Goal: Task Accomplishment & Management: Manage account settings

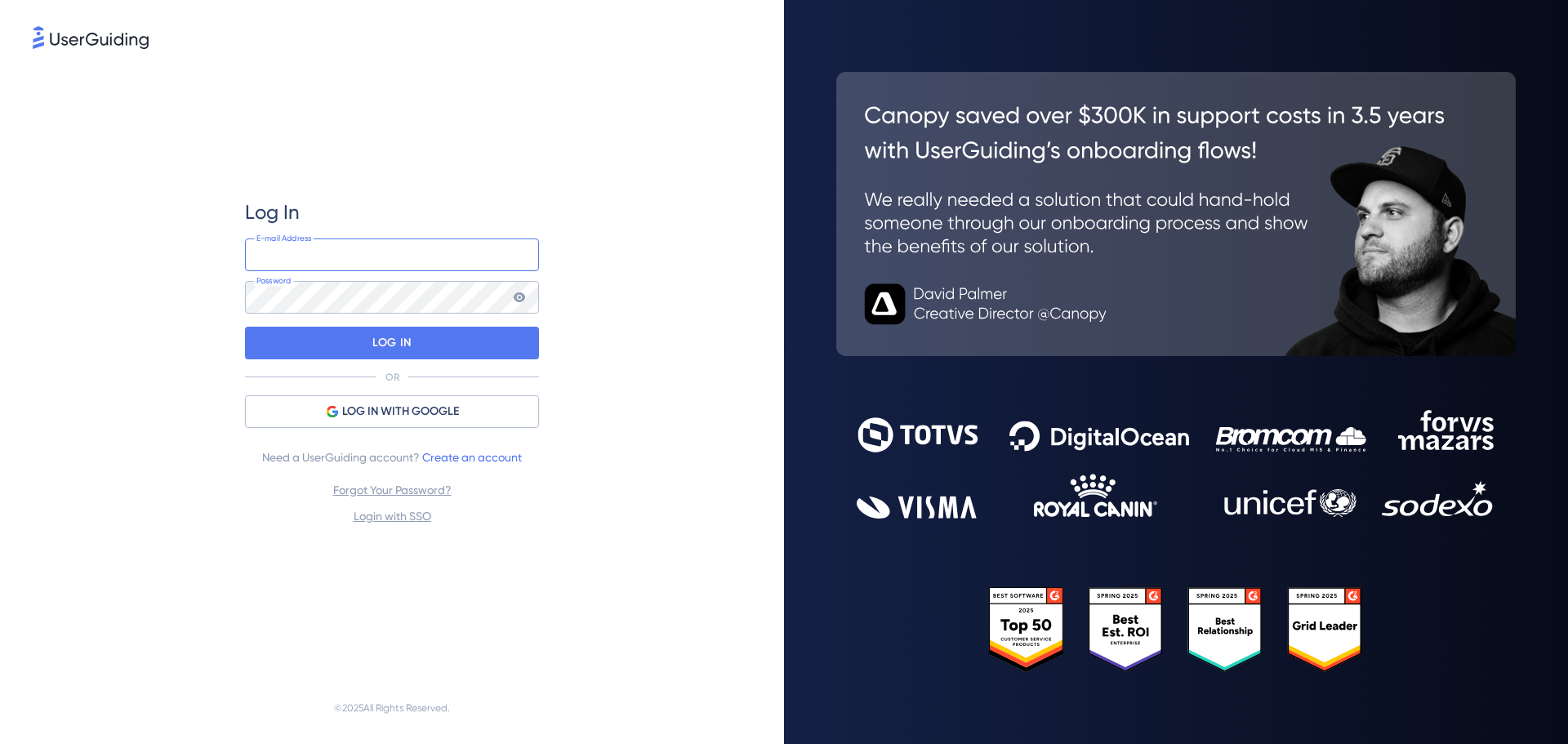
paste input "[EMAIL_ADDRESS][DOMAIN_NAME]"
type input "[EMAIL_ADDRESS][DOMAIN_NAME]"
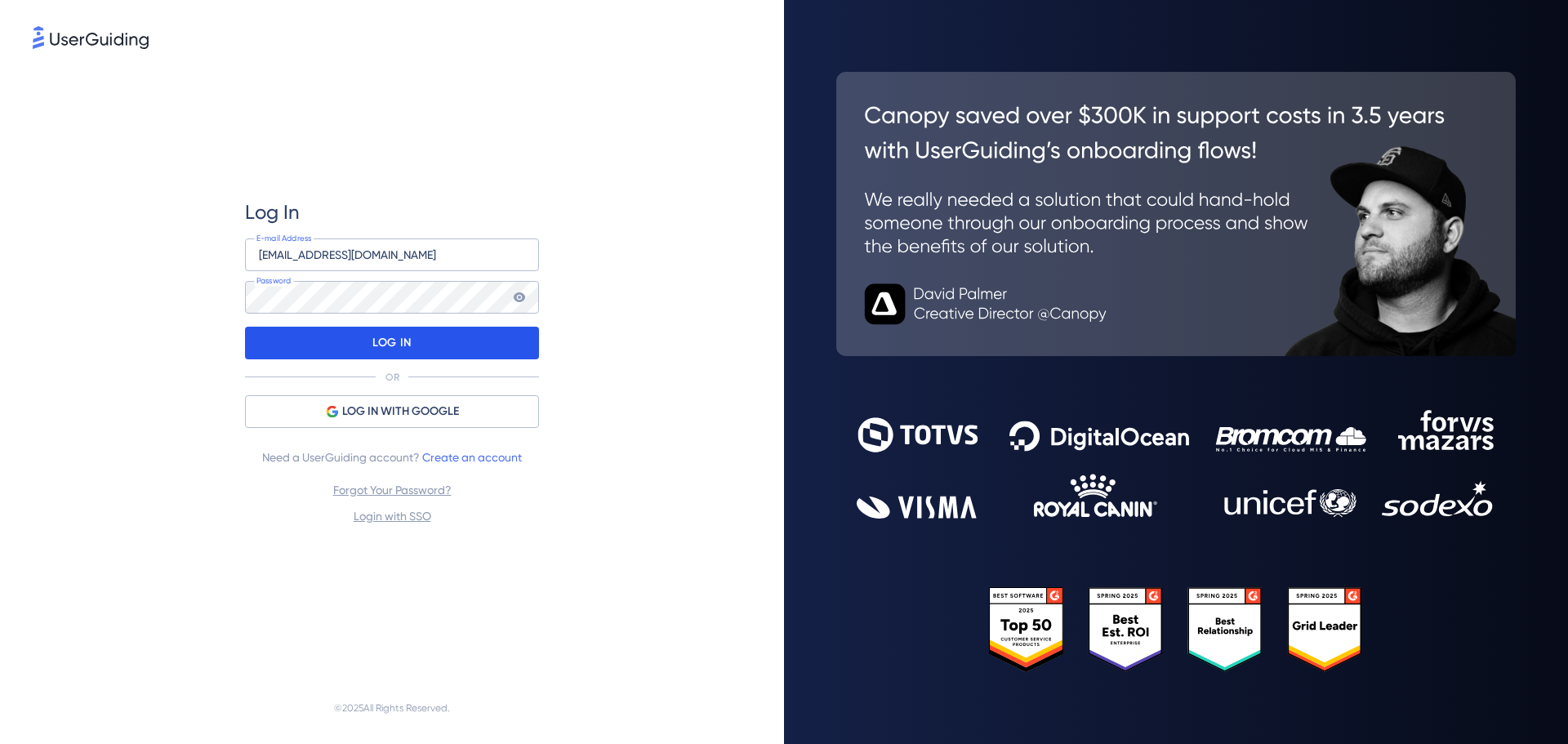
click at [395, 340] on p "LOG IN" at bounding box center [391, 343] width 39 height 26
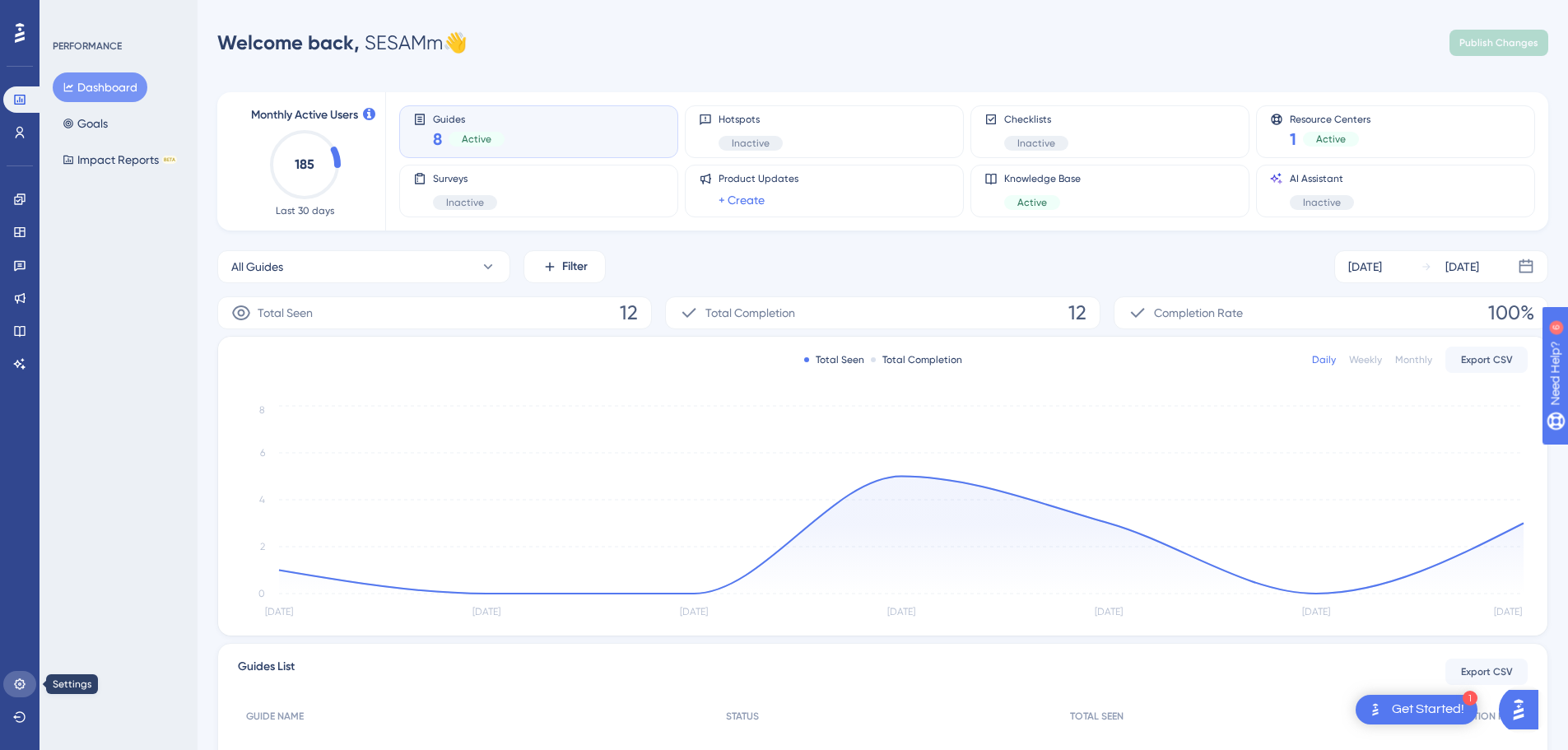
click at [17, 682] on icon at bounding box center [19, 683] width 11 height 11
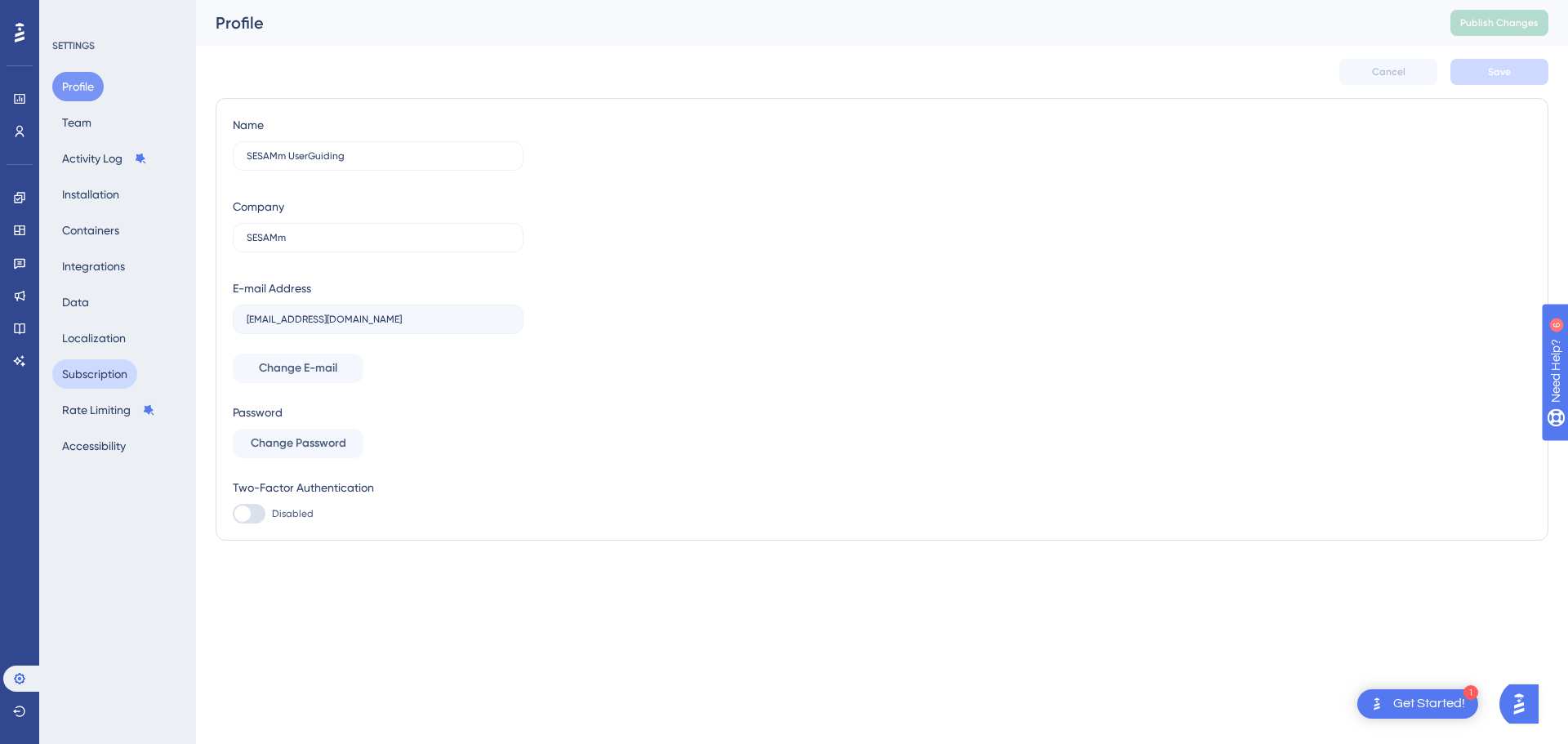
click at [110, 375] on button "Subscription" at bounding box center [95, 374] width 85 height 29
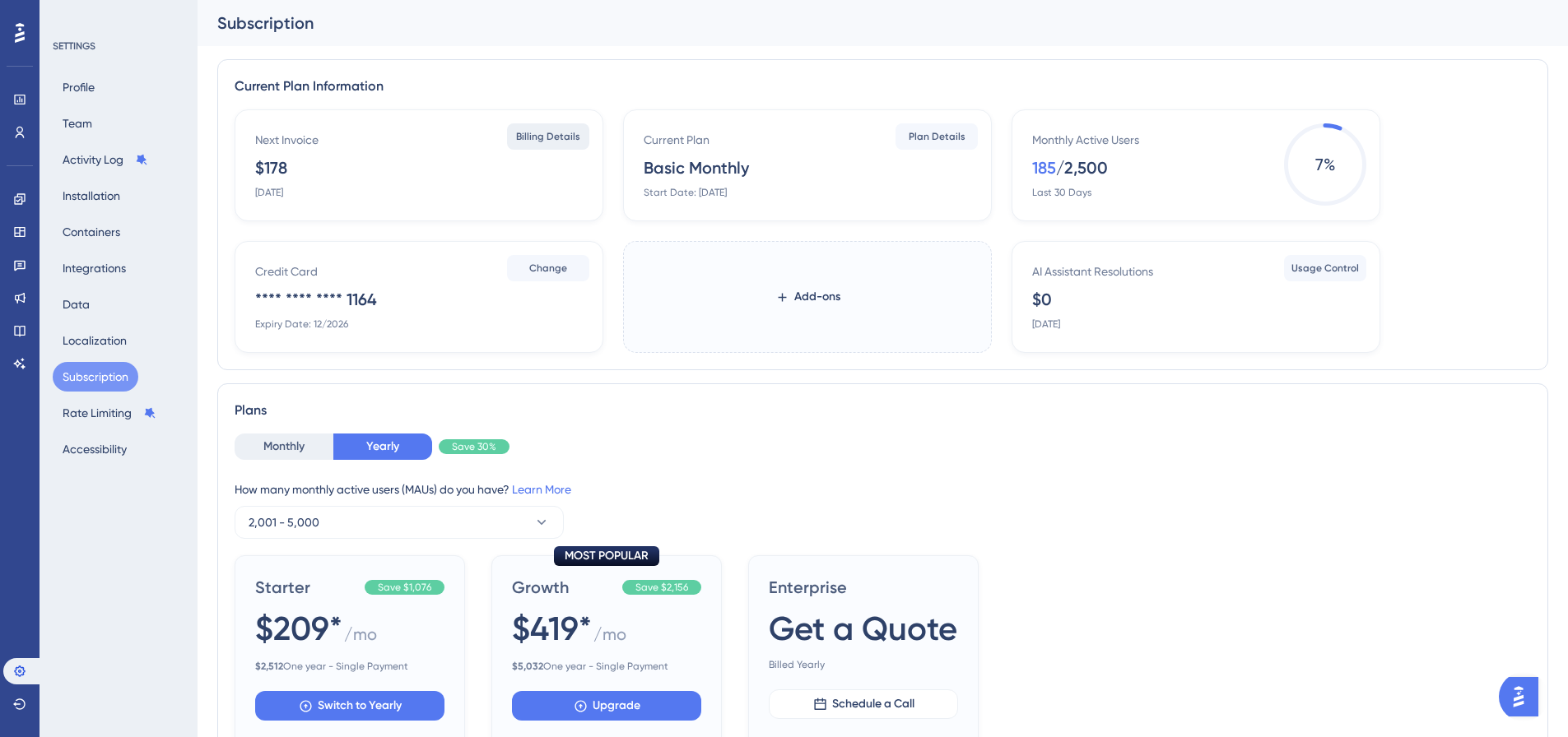
click at [550, 138] on span "Billing Details" at bounding box center [548, 136] width 64 height 13
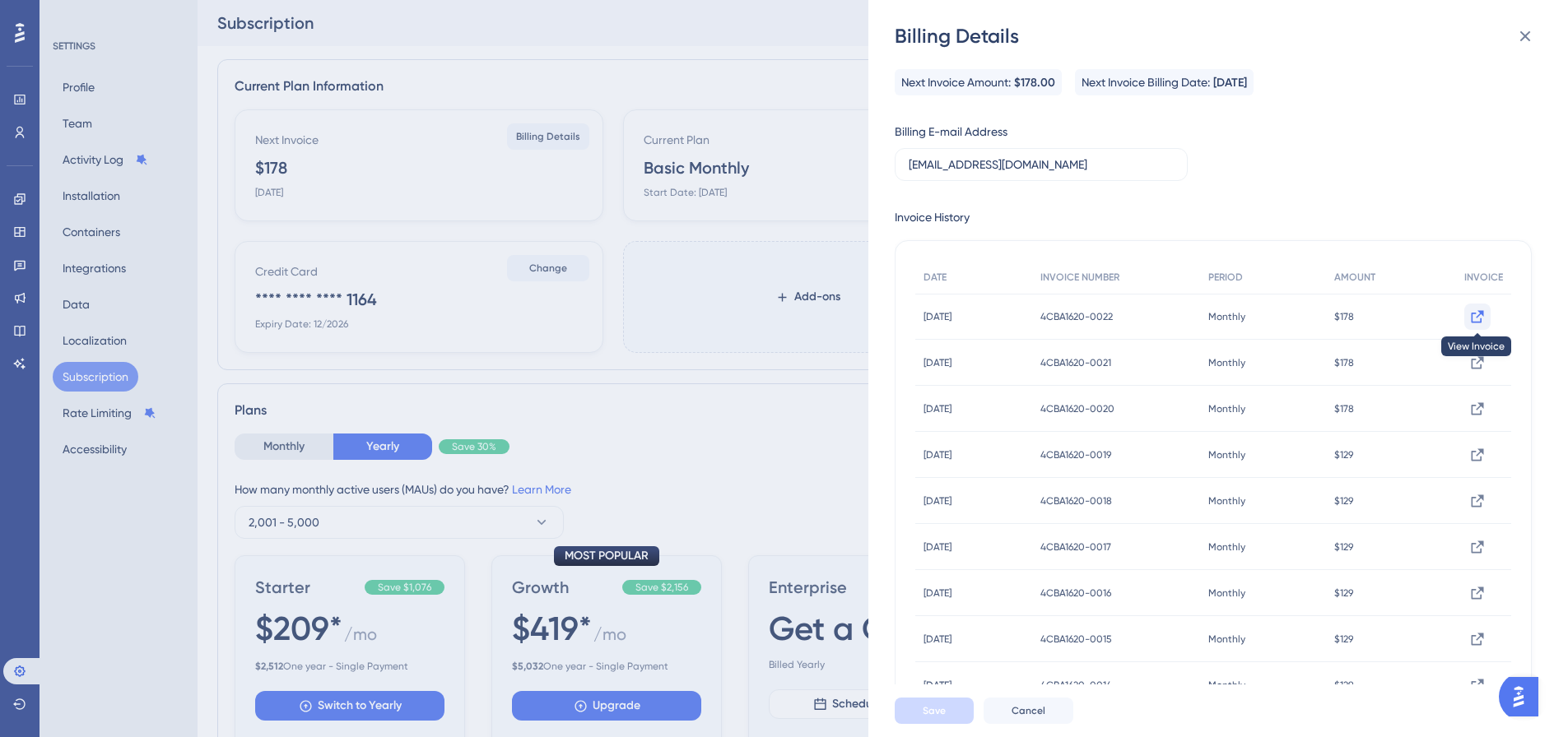
click at [1469, 317] on icon at bounding box center [1477, 317] width 17 height 17
